Goal: Task Accomplishment & Management: Manage account settings

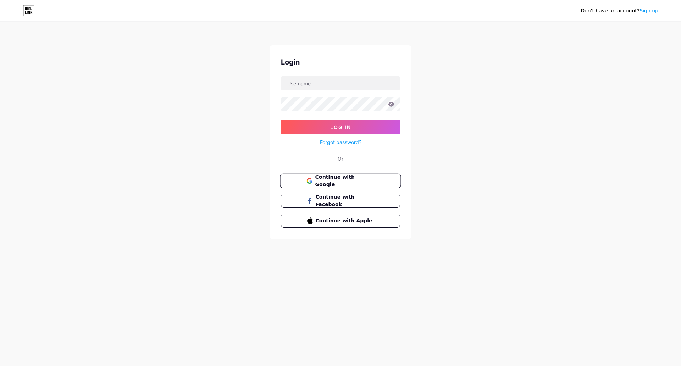
click at [333, 180] on span "Continue with Google" at bounding box center [344, 180] width 59 height 15
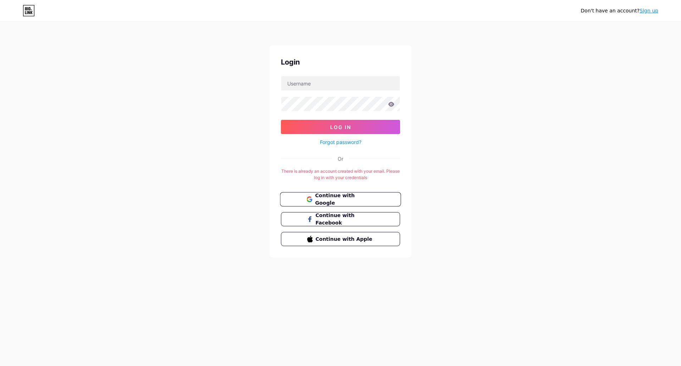
click at [342, 197] on span "Continue with Google" at bounding box center [344, 199] width 59 height 15
click at [316, 88] on input "text" at bounding box center [340, 83] width 118 height 14
type input "saidmuxtorxojabek2012@gmail.com"
click at [392, 104] on icon at bounding box center [391, 104] width 6 height 5
click at [392, 105] on icon at bounding box center [391, 104] width 6 height 5
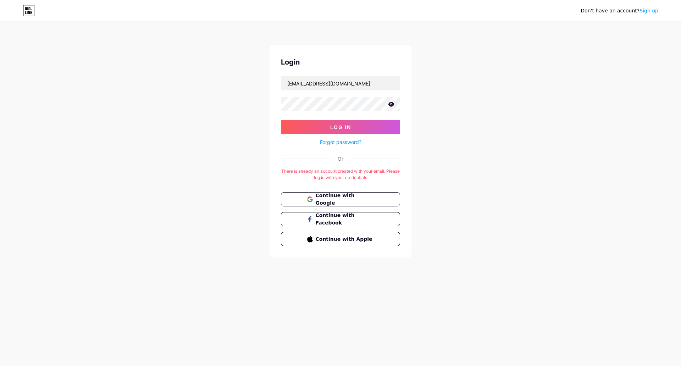
click at [393, 105] on icon at bounding box center [391, 104] width 6 height 5
click at [281, 120] on button "Log In" at bounding box center [340, 127] width 119 height 14
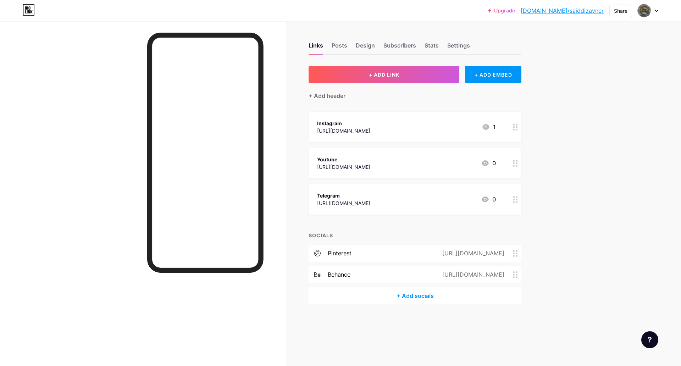
click at [346, 124] on div "Instagram" at bounding box center [343, 122] width 53 height 7
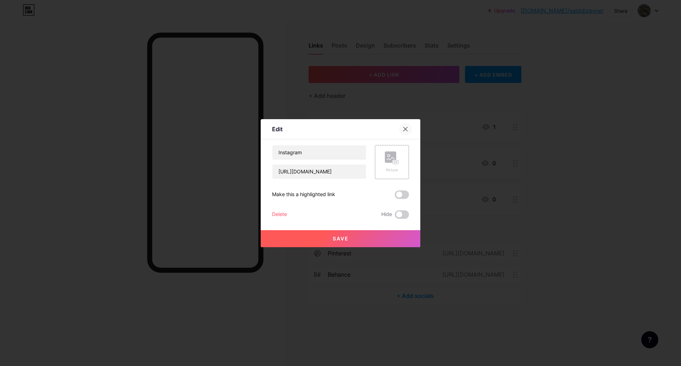
click at [401, 123] on div at bounding box center [405, 129] width 13 height 13
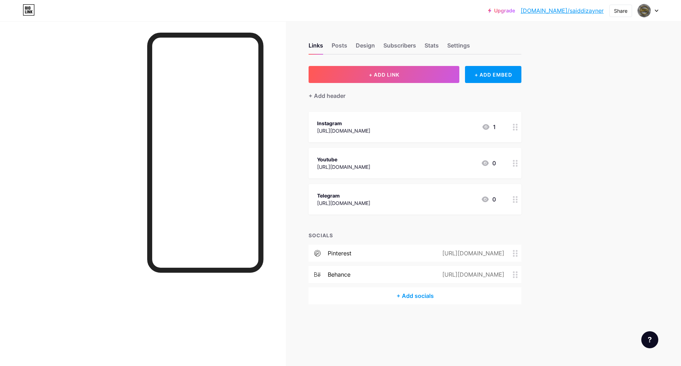
click at [518, 131] on div at bounding box center [515, 127] width 12 height 30
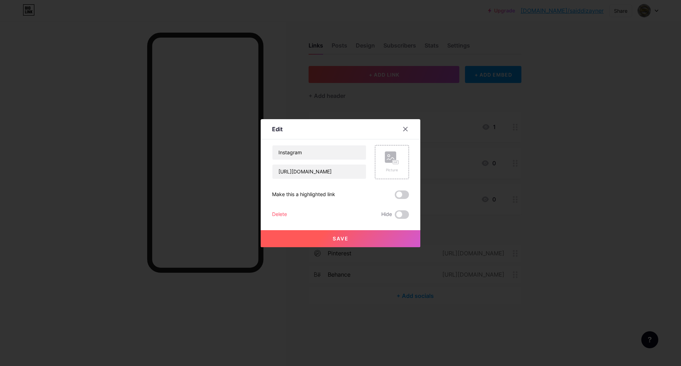
click at [498, 132] on div at bounding box center [340, 183] width 681 height 366
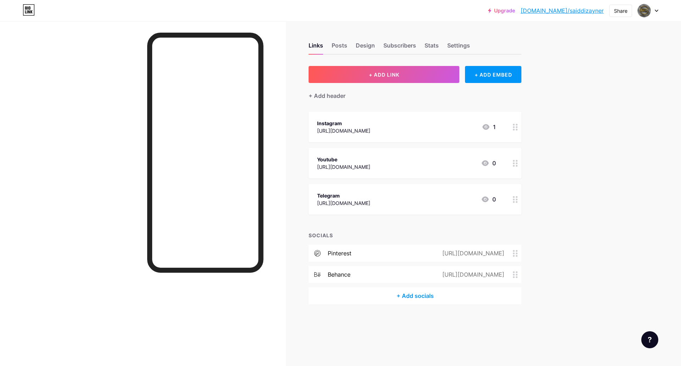
click at [463, 127] on div "Instagram https://www.instagram.com/said_dizayner_ 1" at bounding box center [406, 127] width 179 height 16
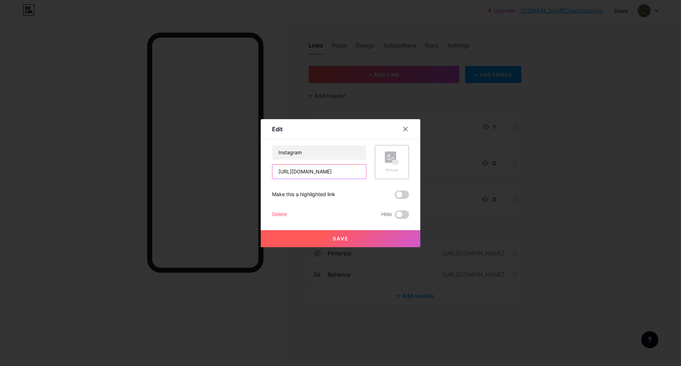
click at [330, 164] on input "https://www.instagram.com/said_dizayner_" at bounding box center [319, 171] width 94 height 14
paste input ".dizayner/"
type input "https://www.instagram.com/said.dizayner"
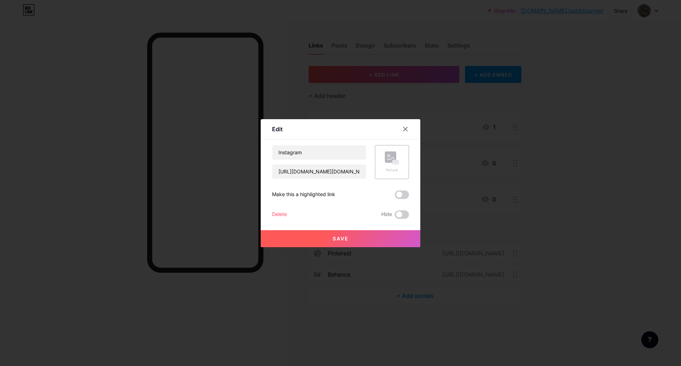
click at [347, 230] on button "Save" at bounding box center [341, 238] width 160 height 17
